Goal: Information Seeking & Learning: Check status

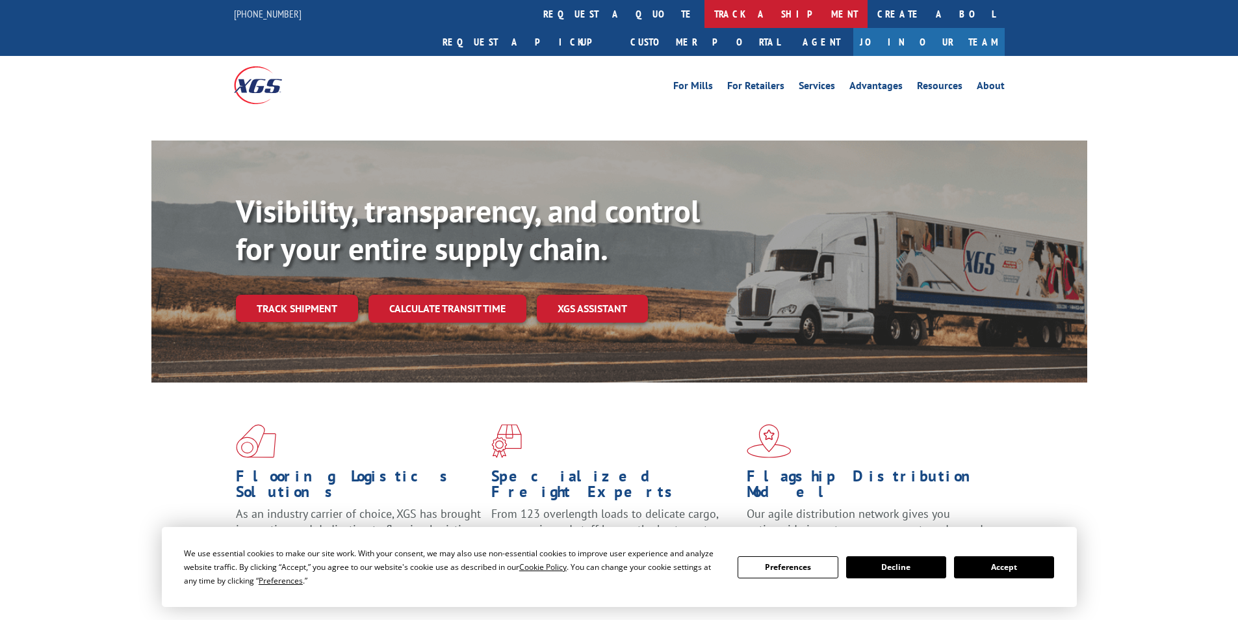
click at [705, 8] on link "track a shipment" at bounding box center [786, 14] width 163 height 28
click at [705, 16] on link "track a shipment" at bounding box center [786, 14] width 163 height 28
click at [1025, 565] on button "Accept" at bounding box center [1004, 567] width 100 height 22
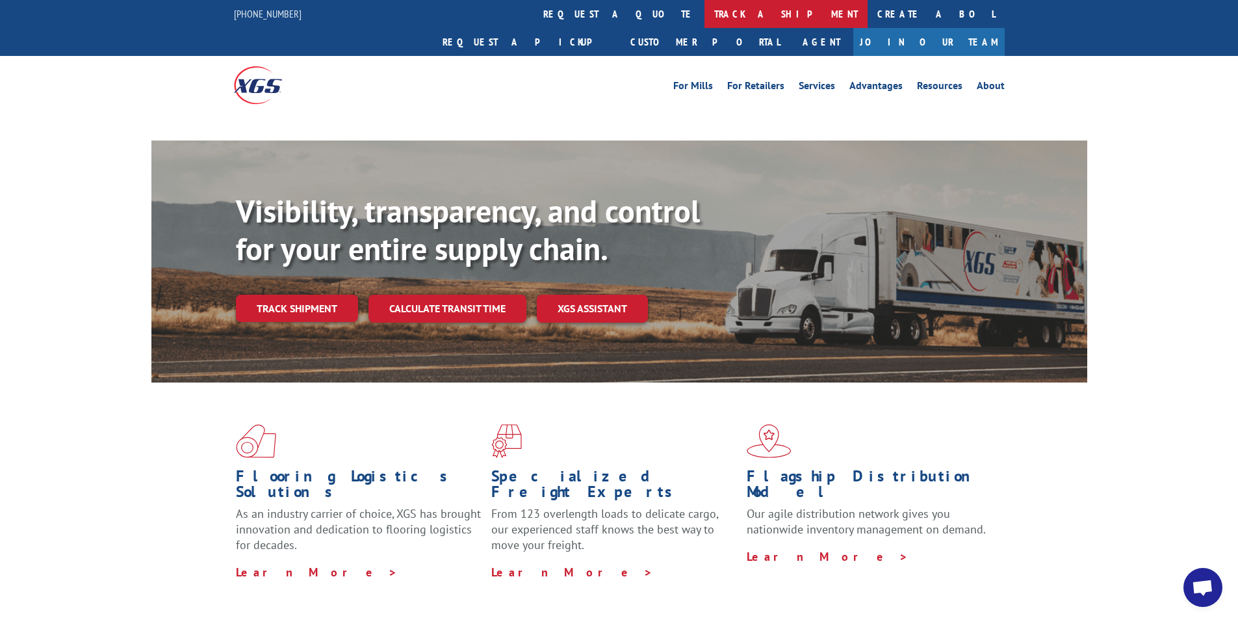
click at [705, 3] on link "track a shipment" at bounding box center [786, 14] width 163 height 28
click at [705, 14] on link "track a shipment" at bounding box center [786, 14] width 163 height 28
click at [705, 16] on link "track a shipment" at bounding box center [786, 14] width 163 height 28
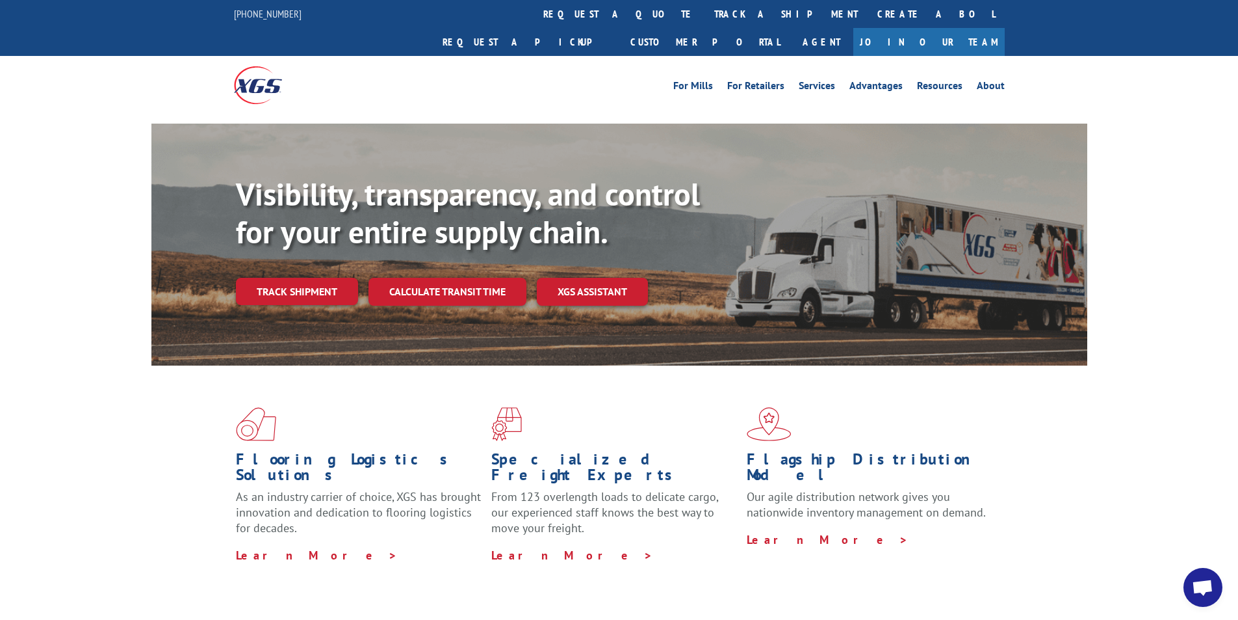
drag, startPoint x: 822, startPoint y: 75, endPoint x: 530, endPoint y: 55, distance: 293.2
click at [705, 16] on link "track a shipment" at bounding box center [786, 14] width 163 height 28
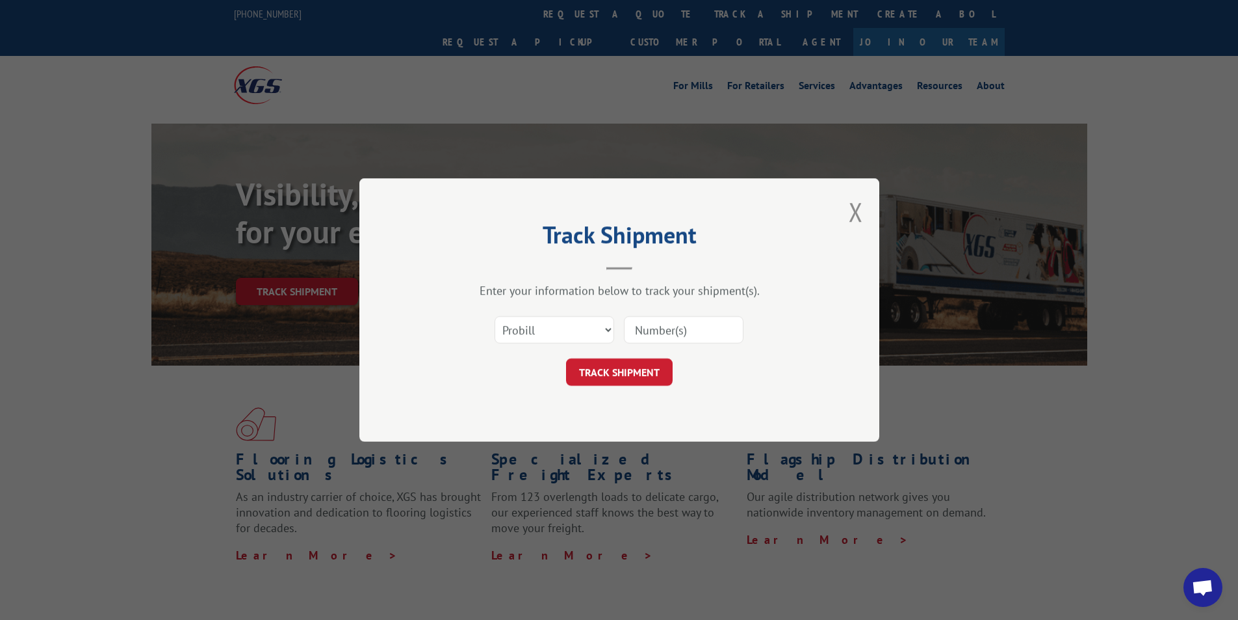
click at [671, 328] on input at bounding box center [684, 329] width 120 height 27
paste input "Xpress Global Systems"
type input "Xpress Global Systems"
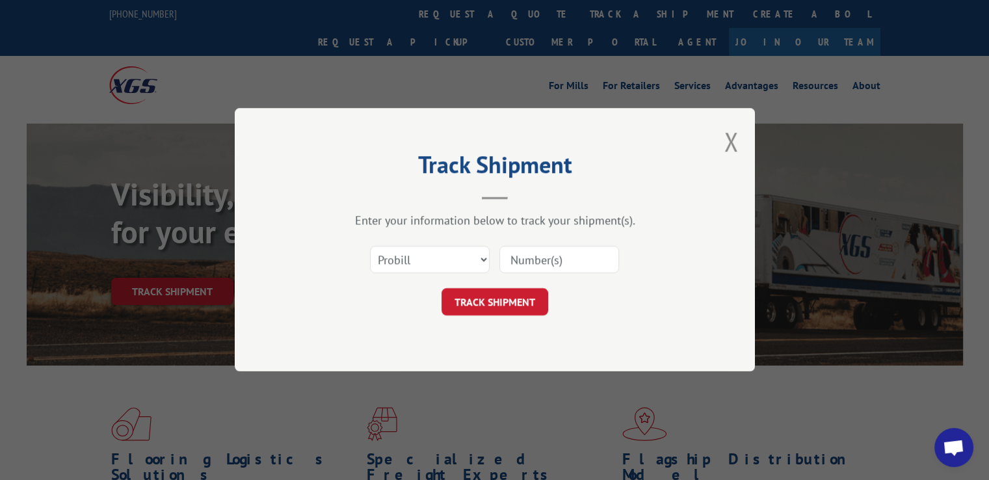
drag, startPoint x: 530, startPoint y: 242, endPoint x: 541, endPoint y: 255, distance: 16.7
click at [532, 242] on div "Select category... Probill BOL PO" at bounding box center [495, 260] width 390 height 43
click at [542, 256] on input at bounding box center [559, 259] width 120 height 27
paste input "17442931"
type input "17442931"
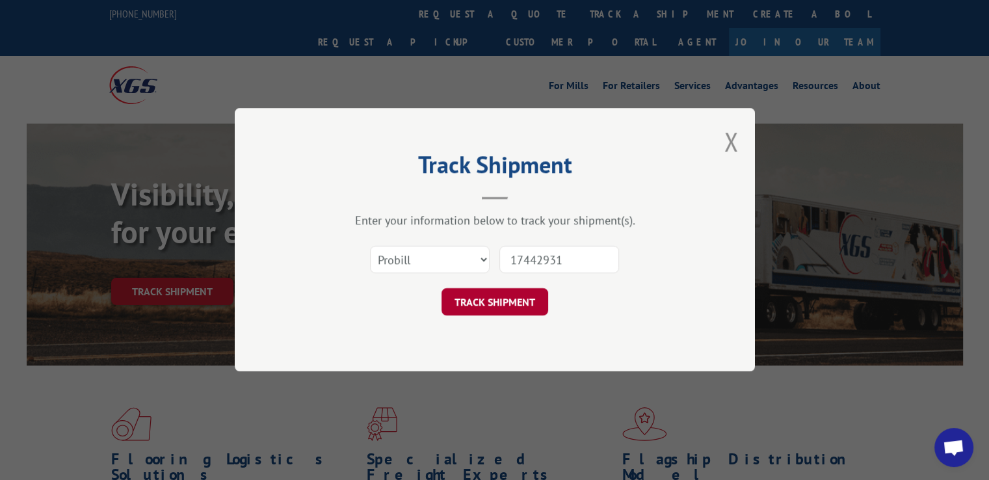
click at [490, 307] on button "TRACK SHIPMENT" at bounding box center [494, 302] width 107 height 27
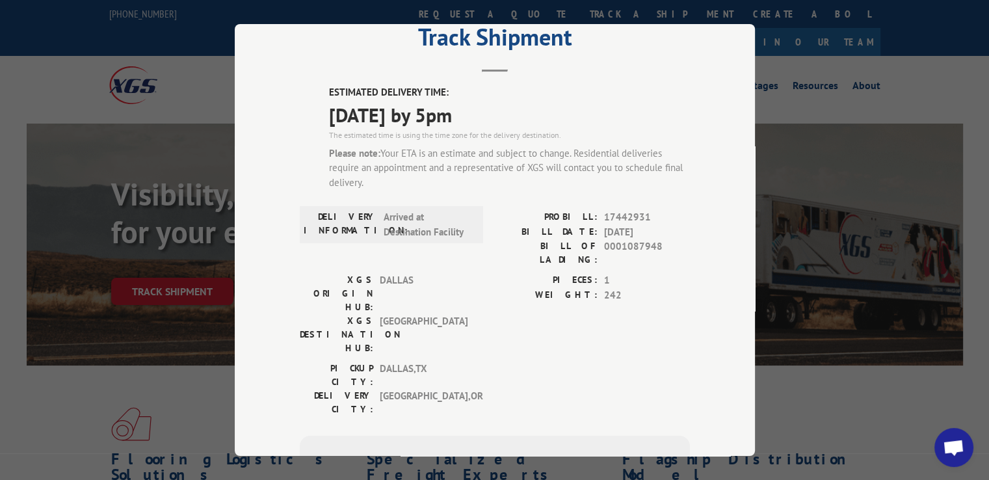
scroll to position [130, 0]
